Goal: Find contact information: Find contact information

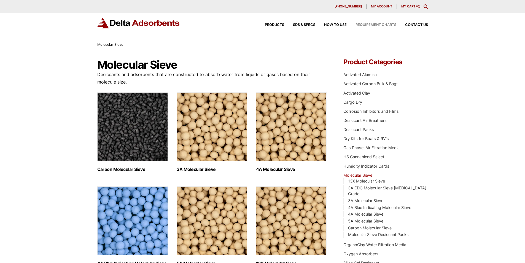
click at [393, 25] on span "Requirement Charts" at bounding box center [376, 25] width 41 height 4
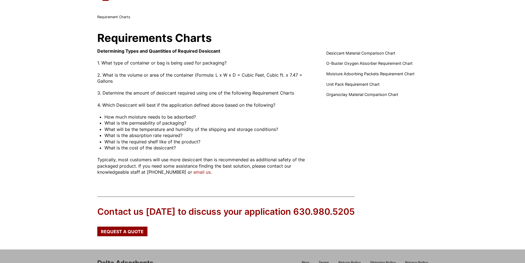
scroll to position [74, 0]
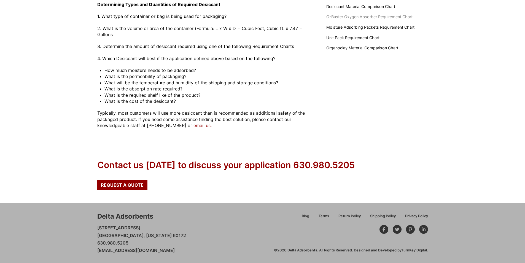
click at [349, 18] on span "O-Buster Oxygen Absorber Requirement Chart" at bounding box center [370, 17] width 86 height 6
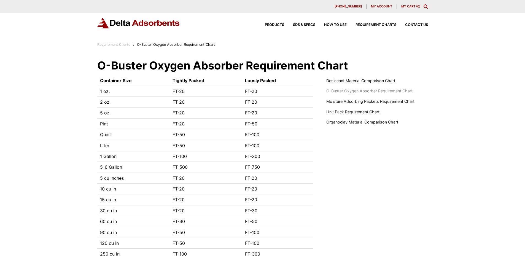
click at [340, 6] on span "[PHONE_NUMBER]" at bounding box center [348, 6] width 27 height 3
